Goal: Transaction & Acquisition: Purchase product/service

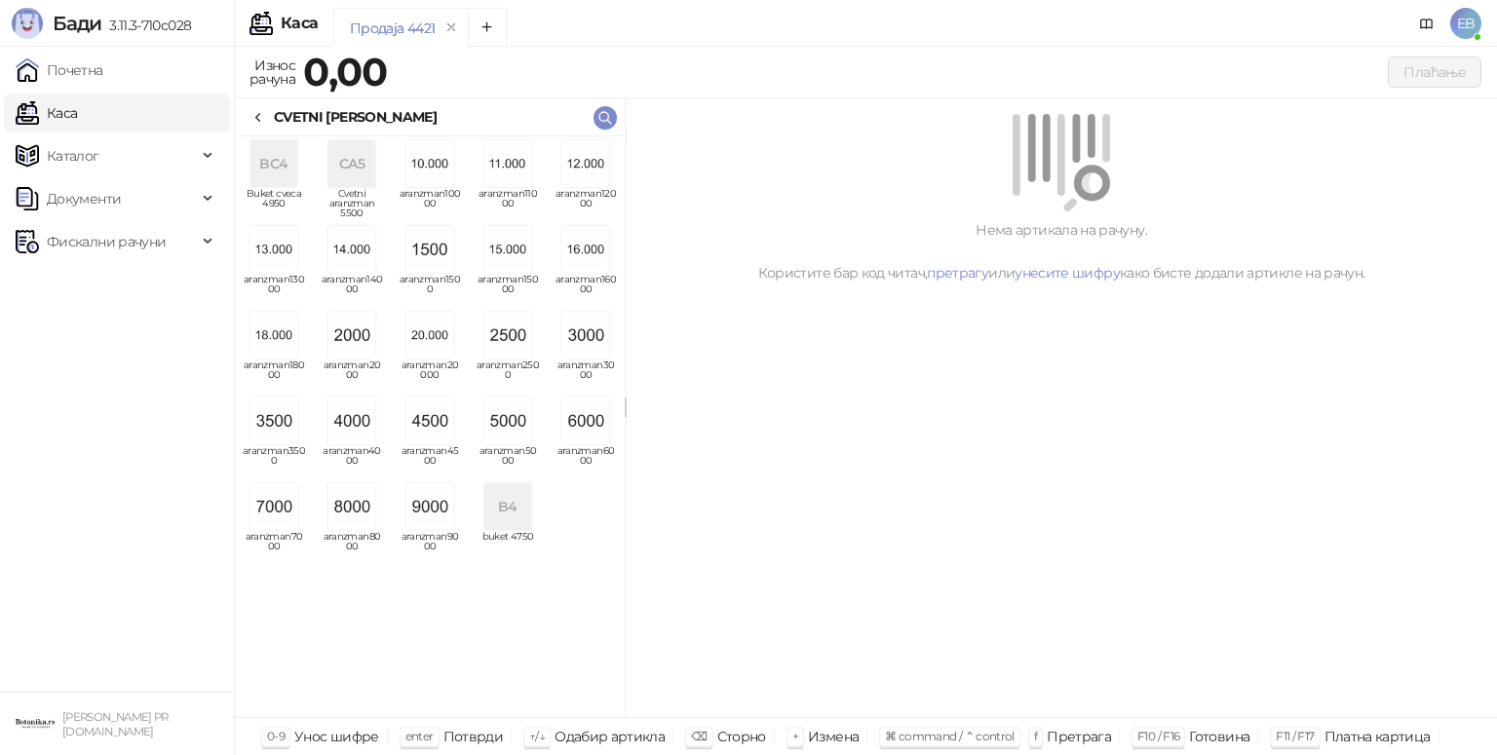
click at [589, 416] on img "grid" at bounding box center [585, 421] width 47 height 47
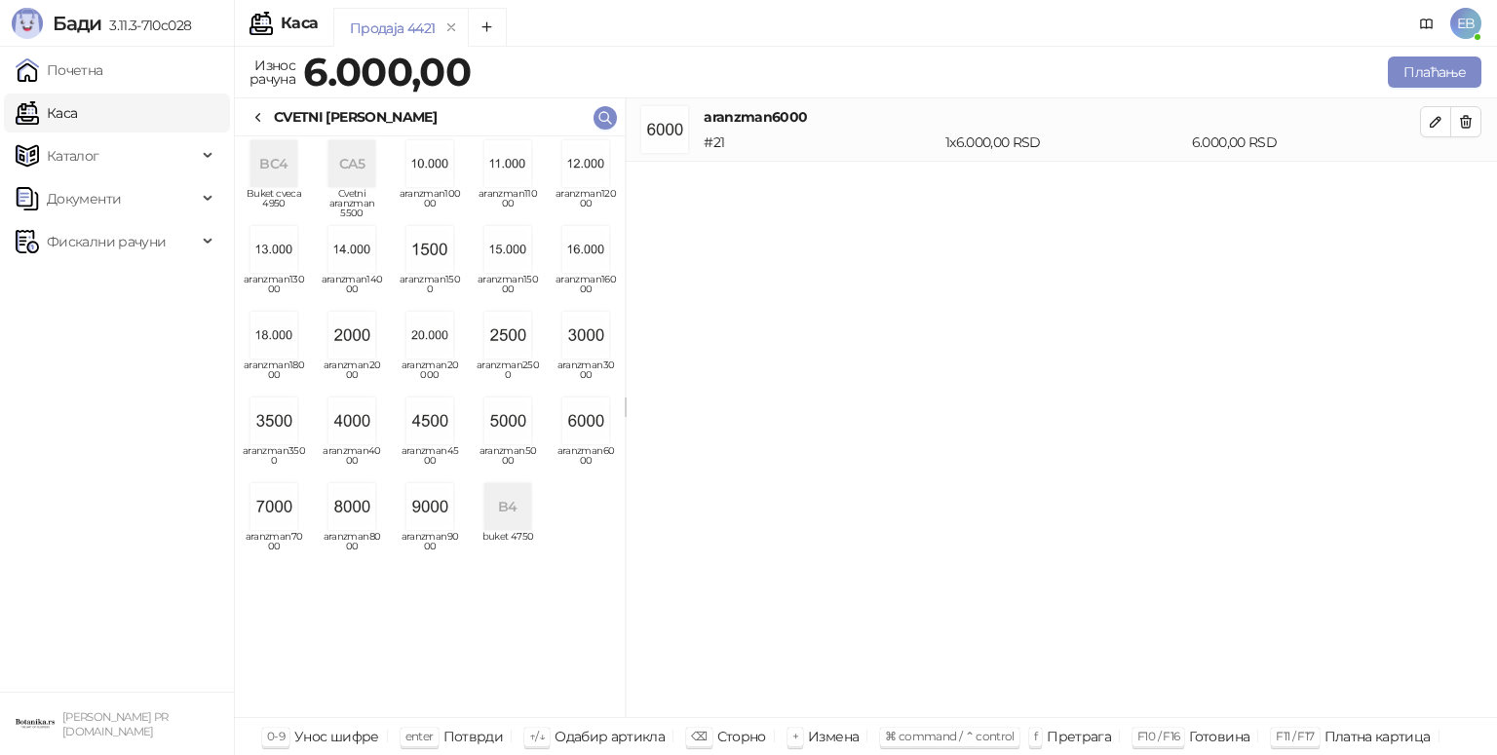
click at [269, 109] on div "CVETNI [PERSON_NAME]" at bounding box center [343, 116] width 186 height 21
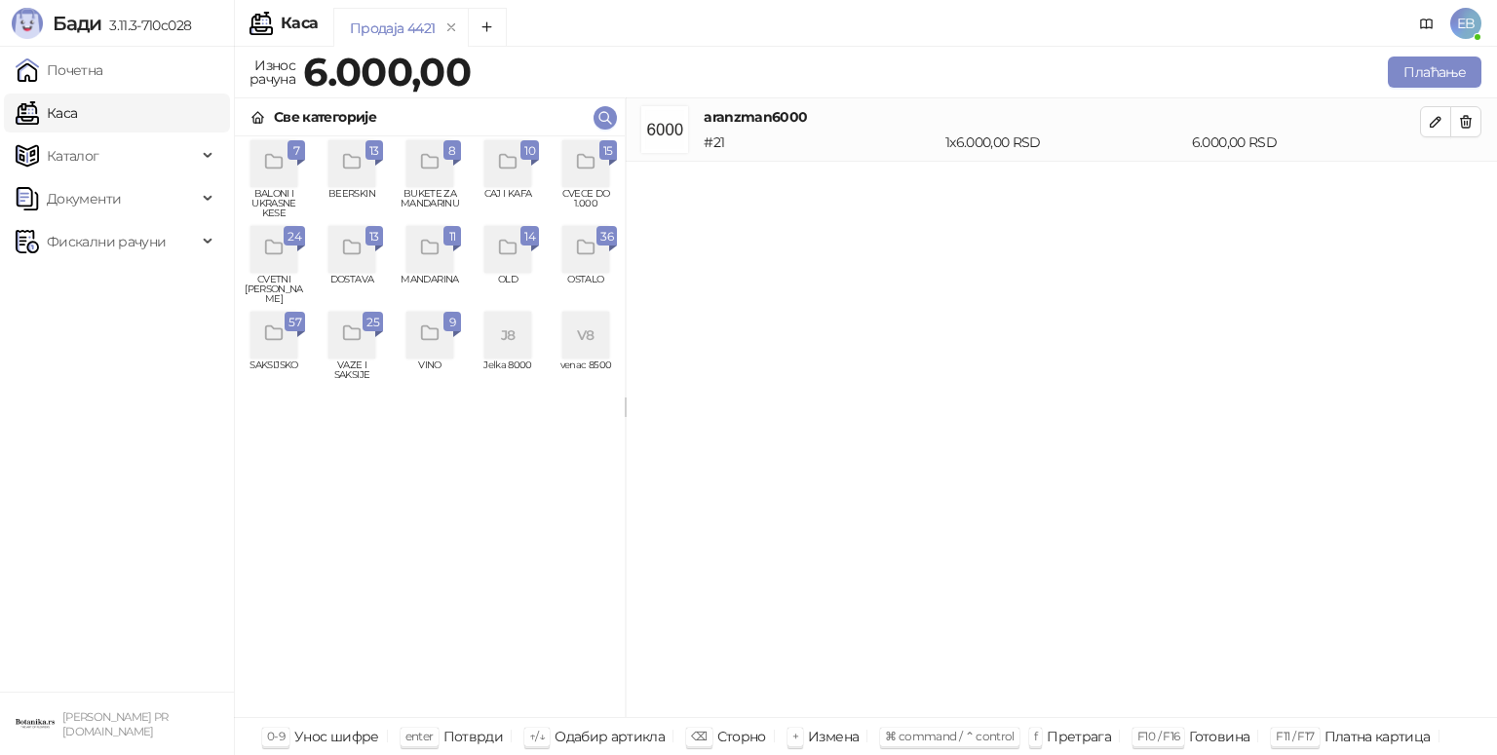
click at [583, 152] on icon "grid" at bounding box center [586, 162] width 22 height 22
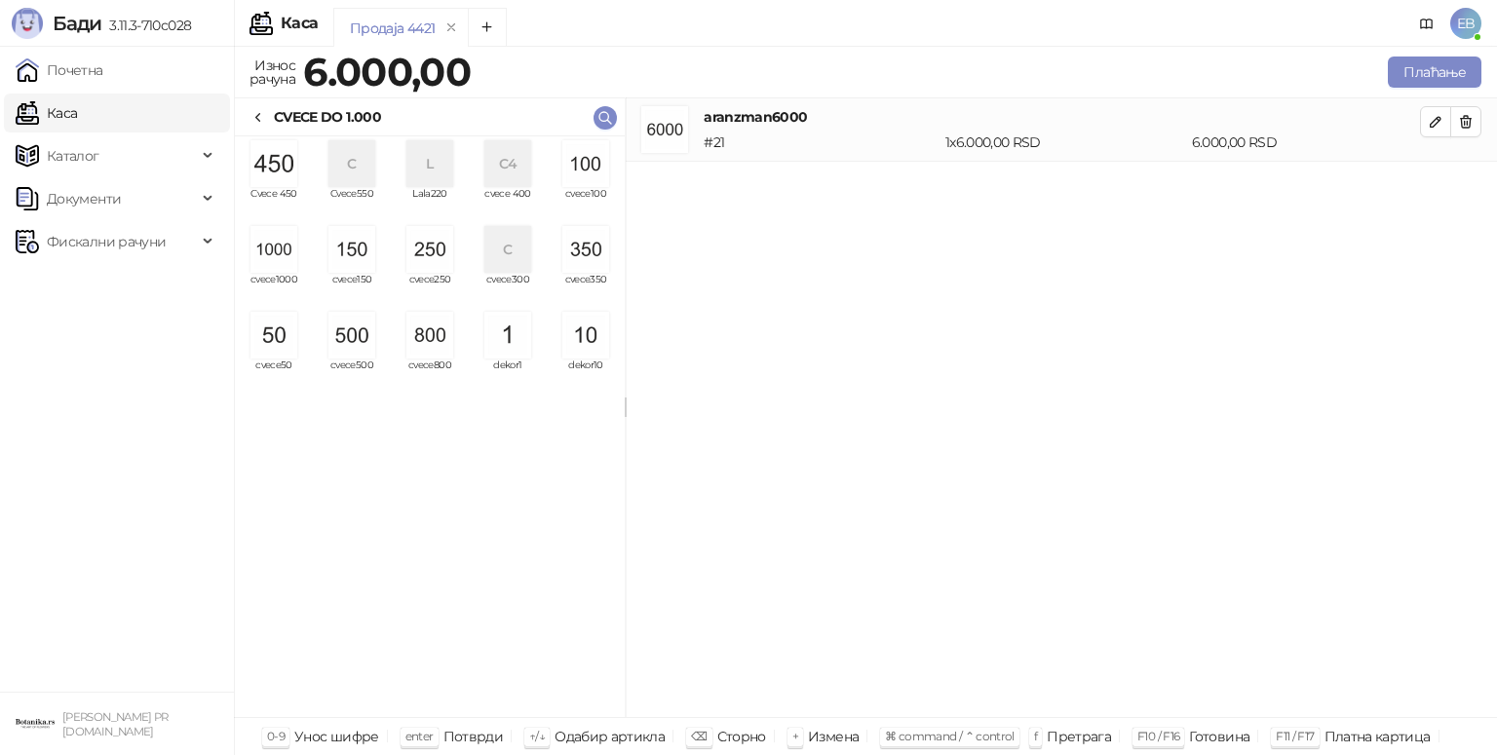
click at [457, 264] on div "grid" at bounding box center [430, 249] width 62 height 47
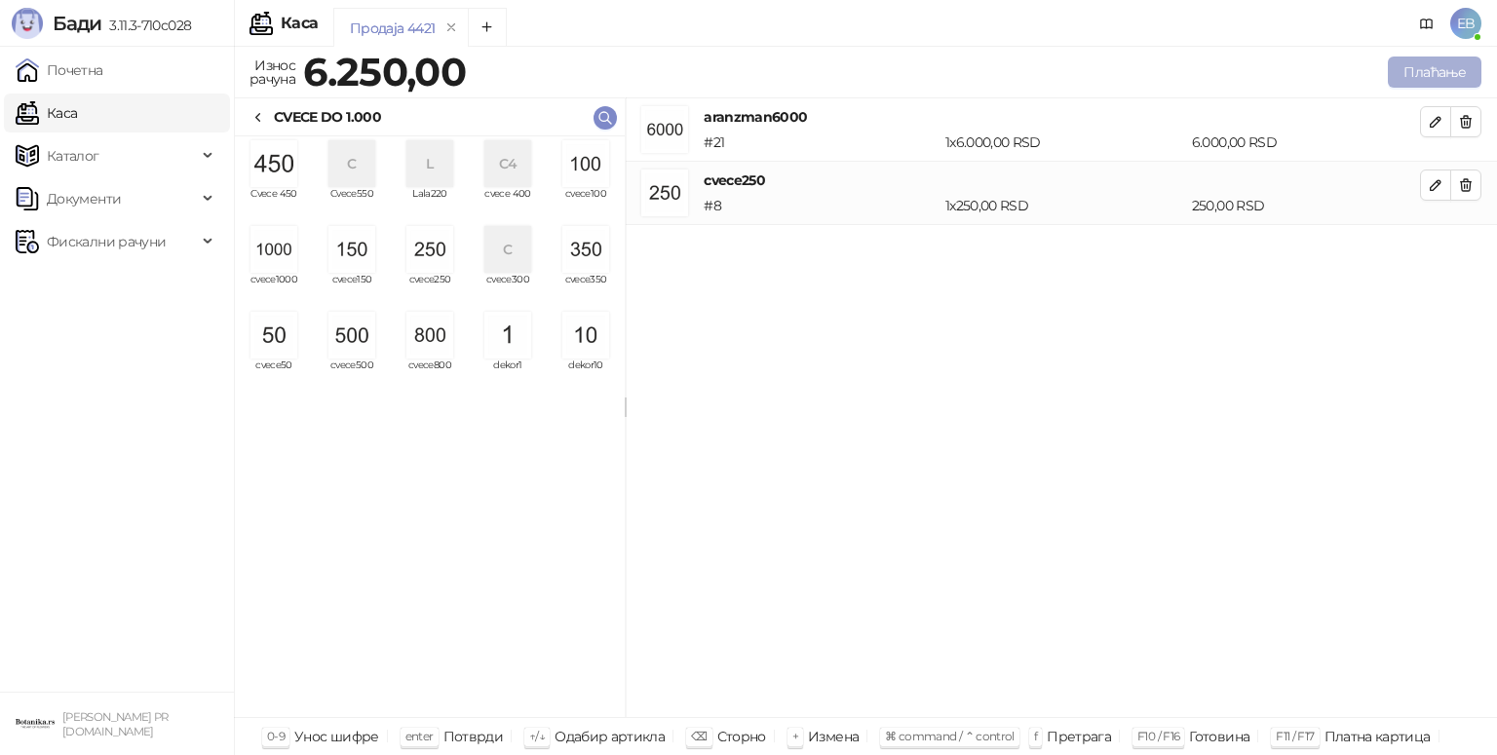
click at [1430, 74] on button "Плаћање" at bounding box center [1435, 72] width 94 height 31
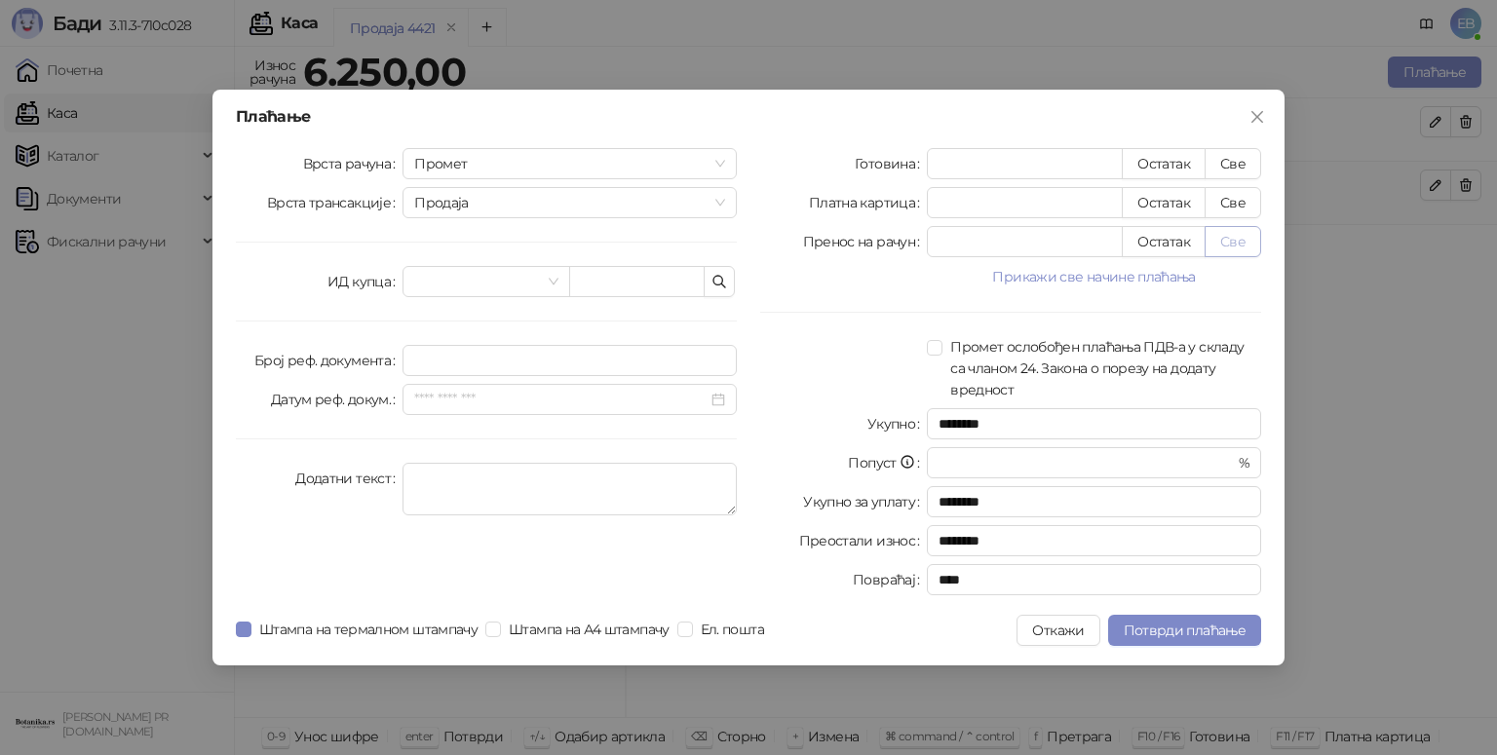
click at [1238, 242] on button "Све" at bounding box center [1232, 241] width 57 height 31
type input "****"
click at [1212, 631] on span "Потврди плаћање" at bounding box center [1184, 631] width 122 height 18
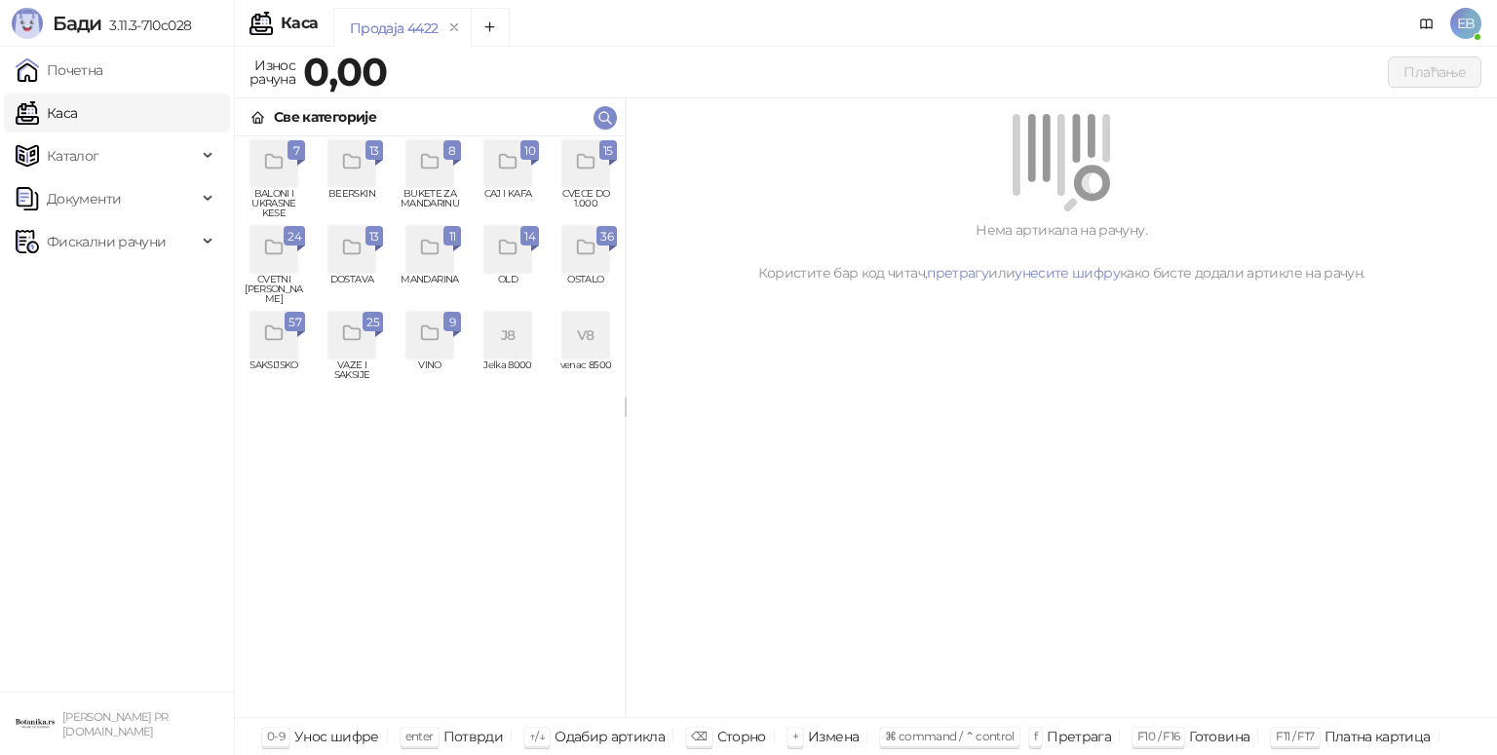
click at [279, 269] on div "grid" at bounding box center [273, 249] width 47 height 47
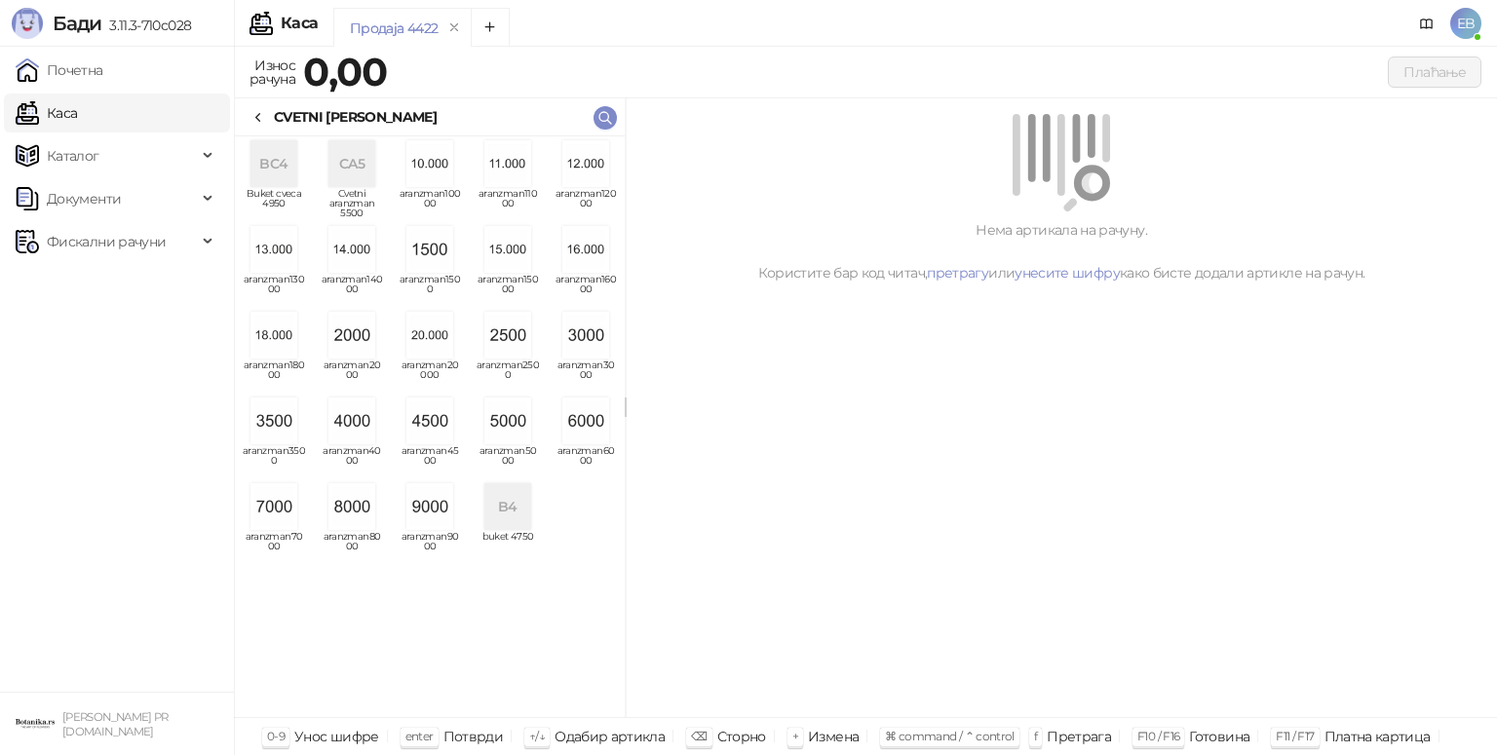
click at [429, 427] on img "grid" at bounding box center [429, 421] width 47 height 47
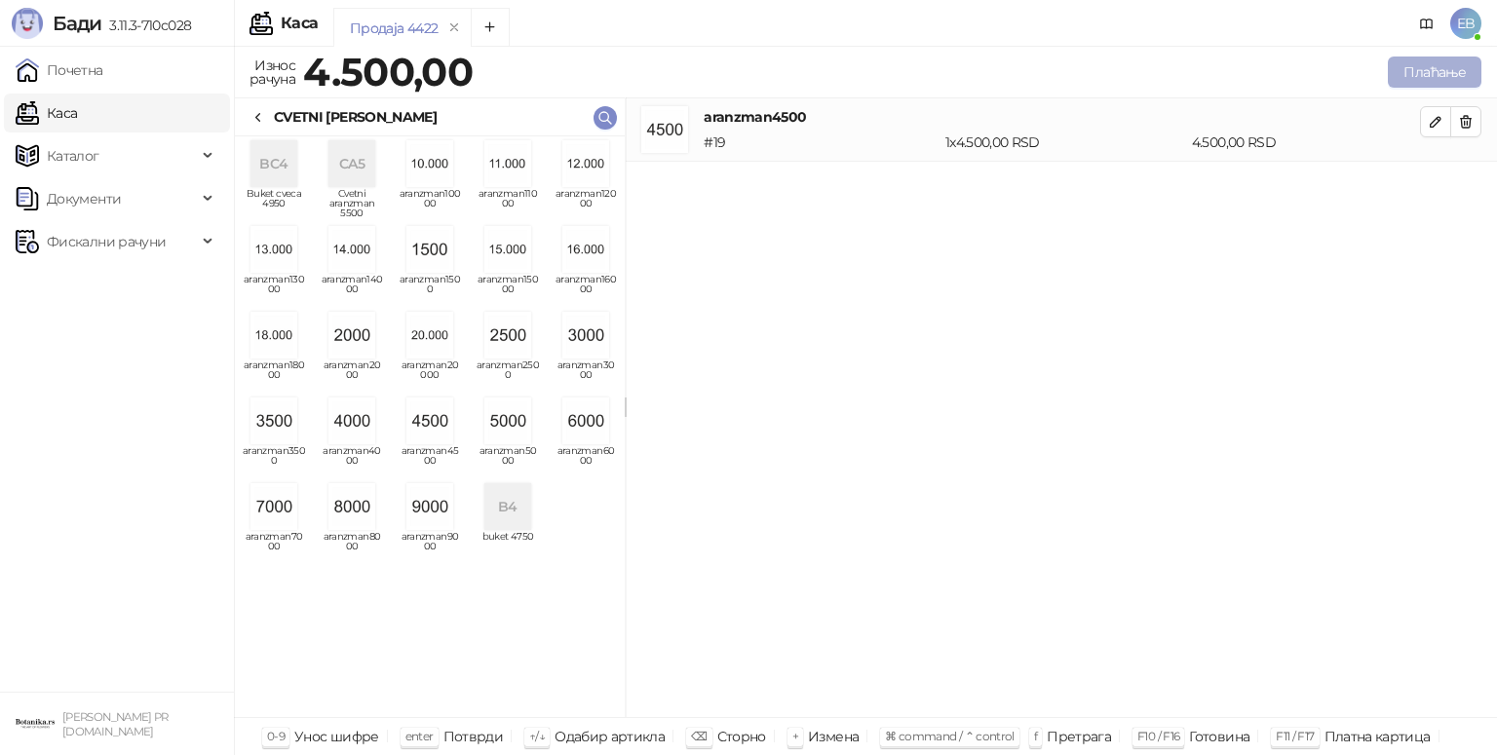
click at [1423, 70] on button "Плаћање" at bounding box center [1435, 72] width 94 height 31
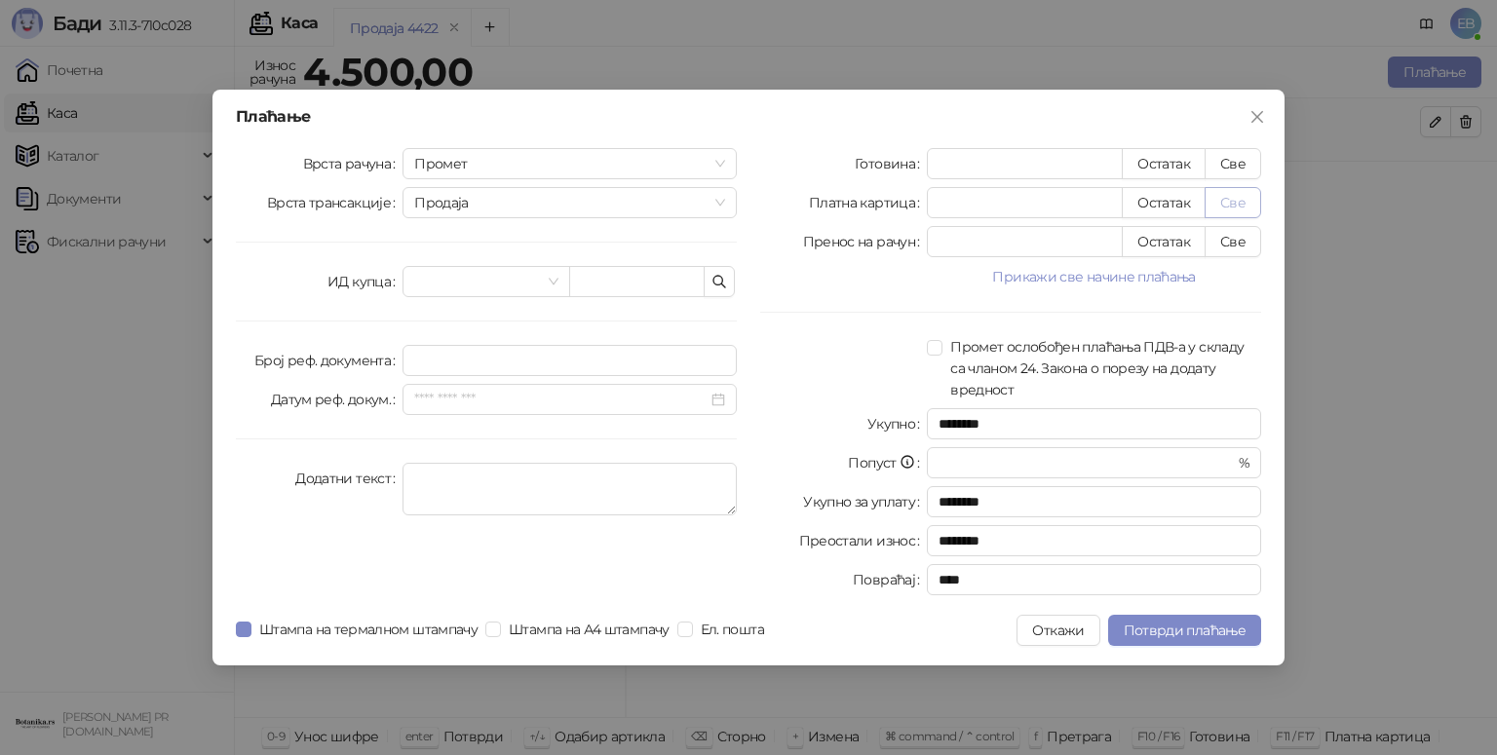
click at [1227, 205] on button "Све" at bounding box center [1232, 202] width 57 height 31
type input "****"
click at [537, 281] on input "search" at bounding box center [477, 281] width 126 height 29
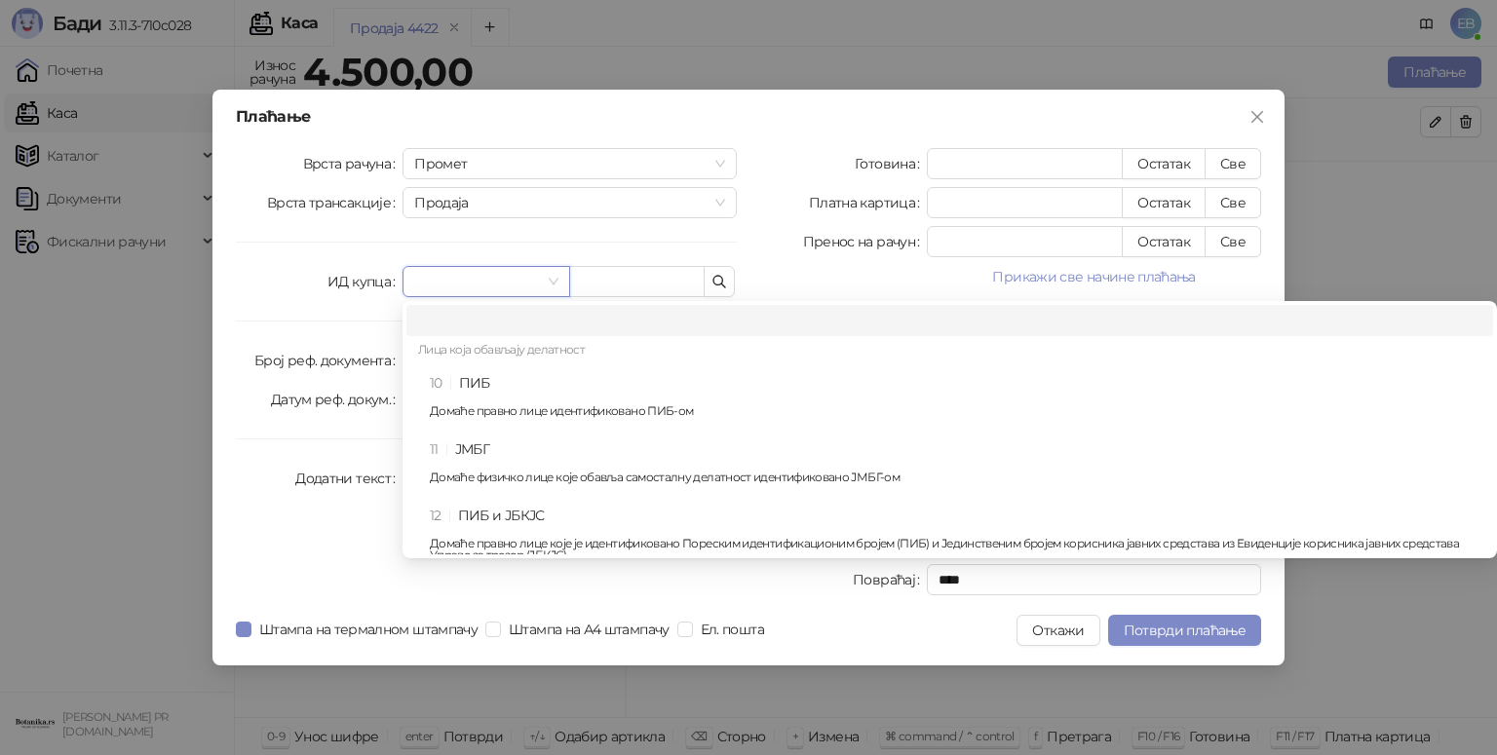
click at [500, 372] on div "10 ПИБ Домаће правно лице идентификовано ПИБ-ом" at bounding box center [955, 400] width 1051 height 57
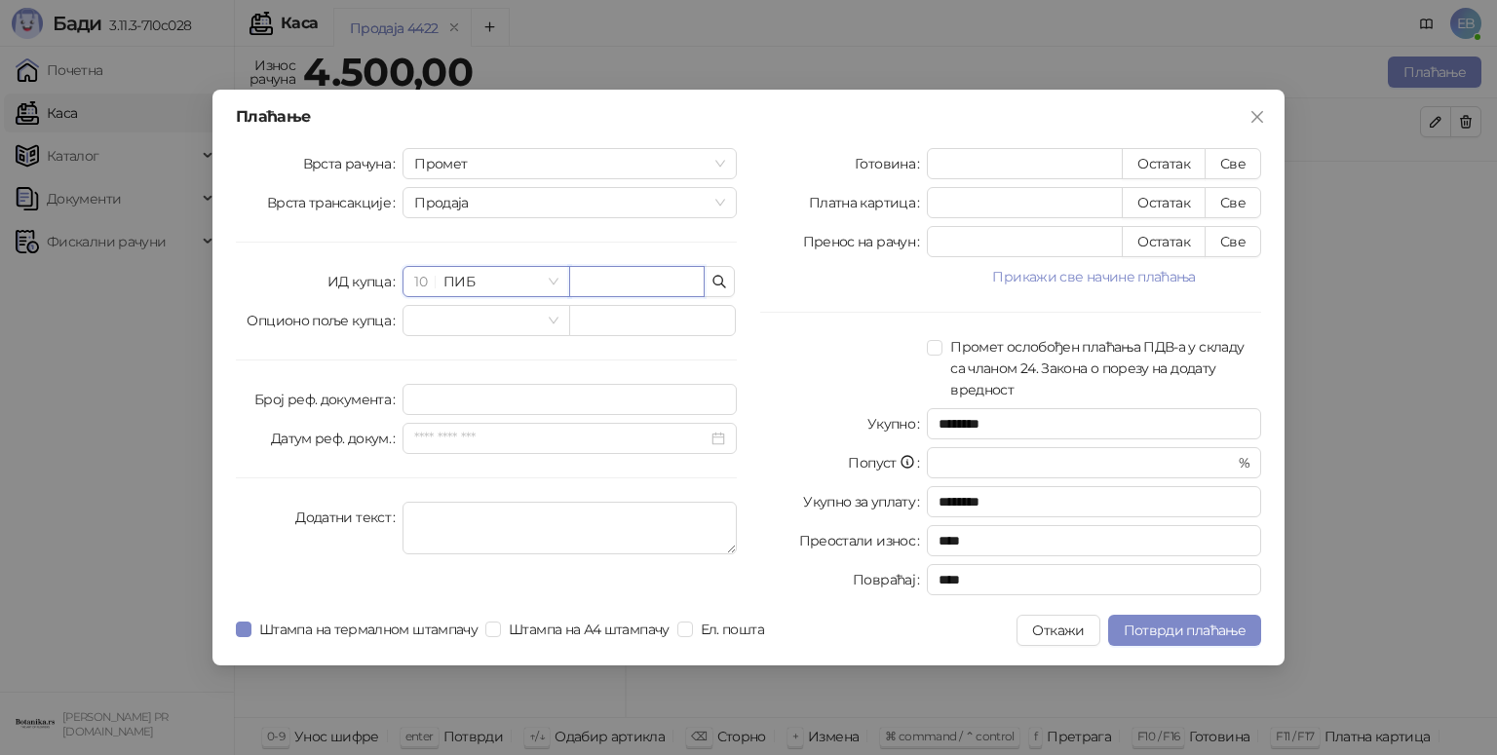
click at [623, 285] on input "text" at bounding box center [636, 281] width 135 height 31
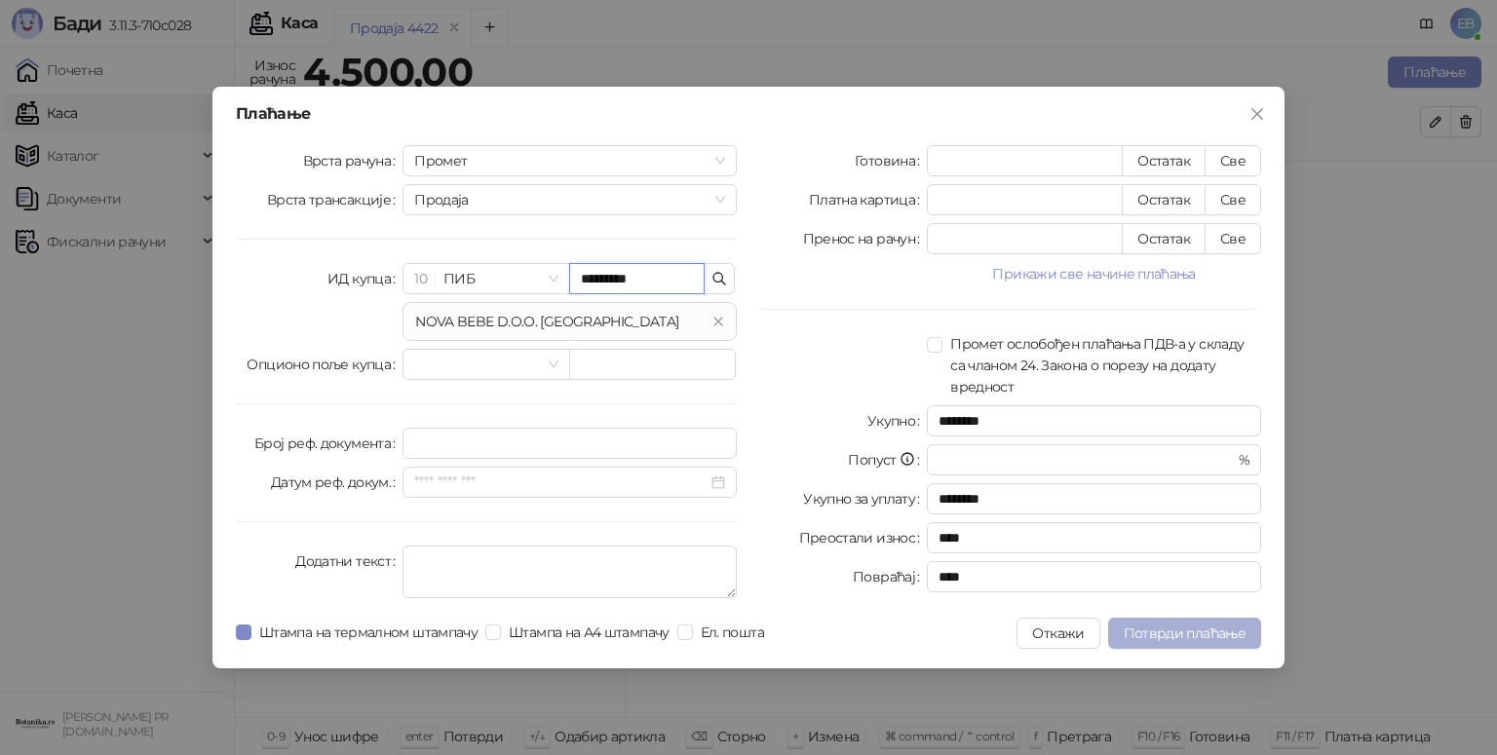
type input "*********"
click at [1189, 636] on span "Потврди плаћање" at bounding box center [1184, 634] width 122 height 18
